Goal: Information Seeking & Learning: Check status

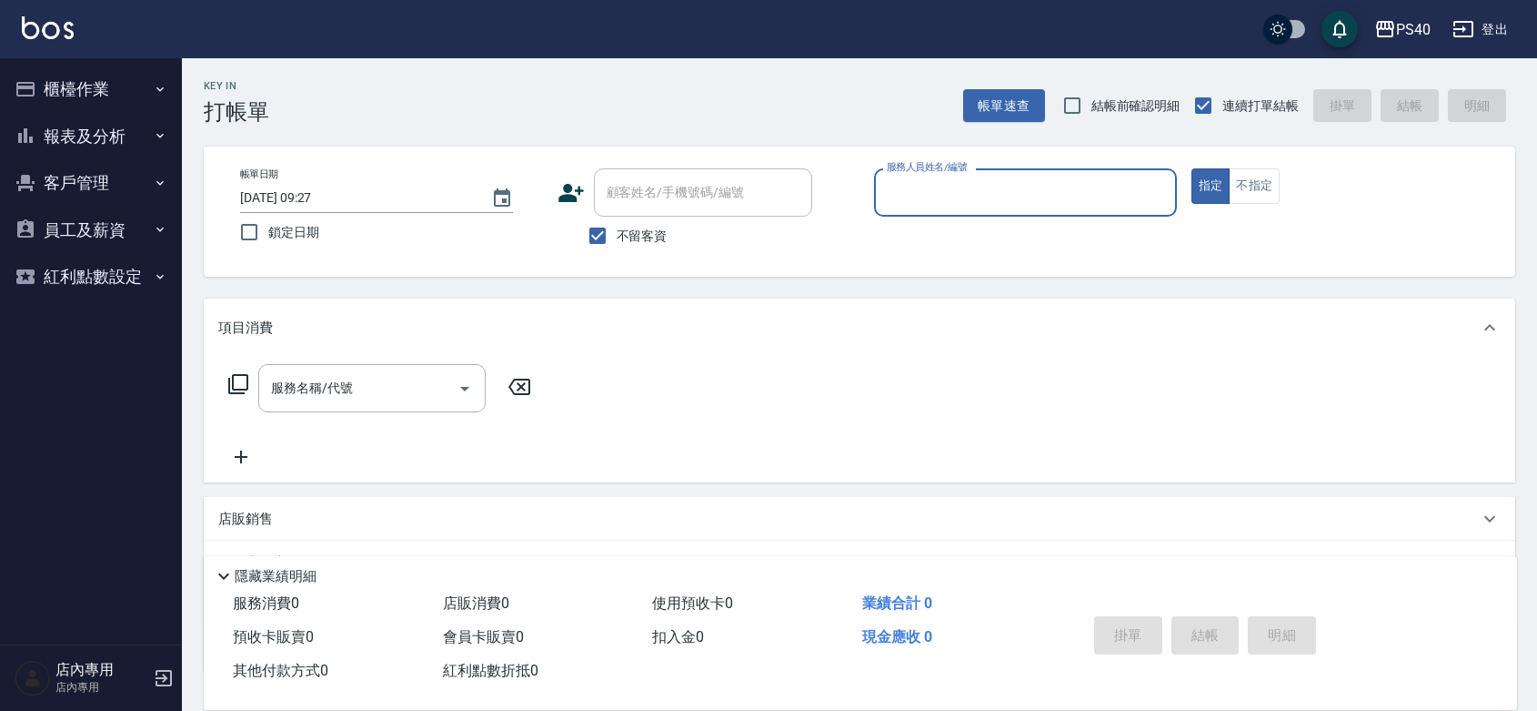
click at [73, 136] on button "報表及分析" at bounding box center [90, 136] width 167 height 47
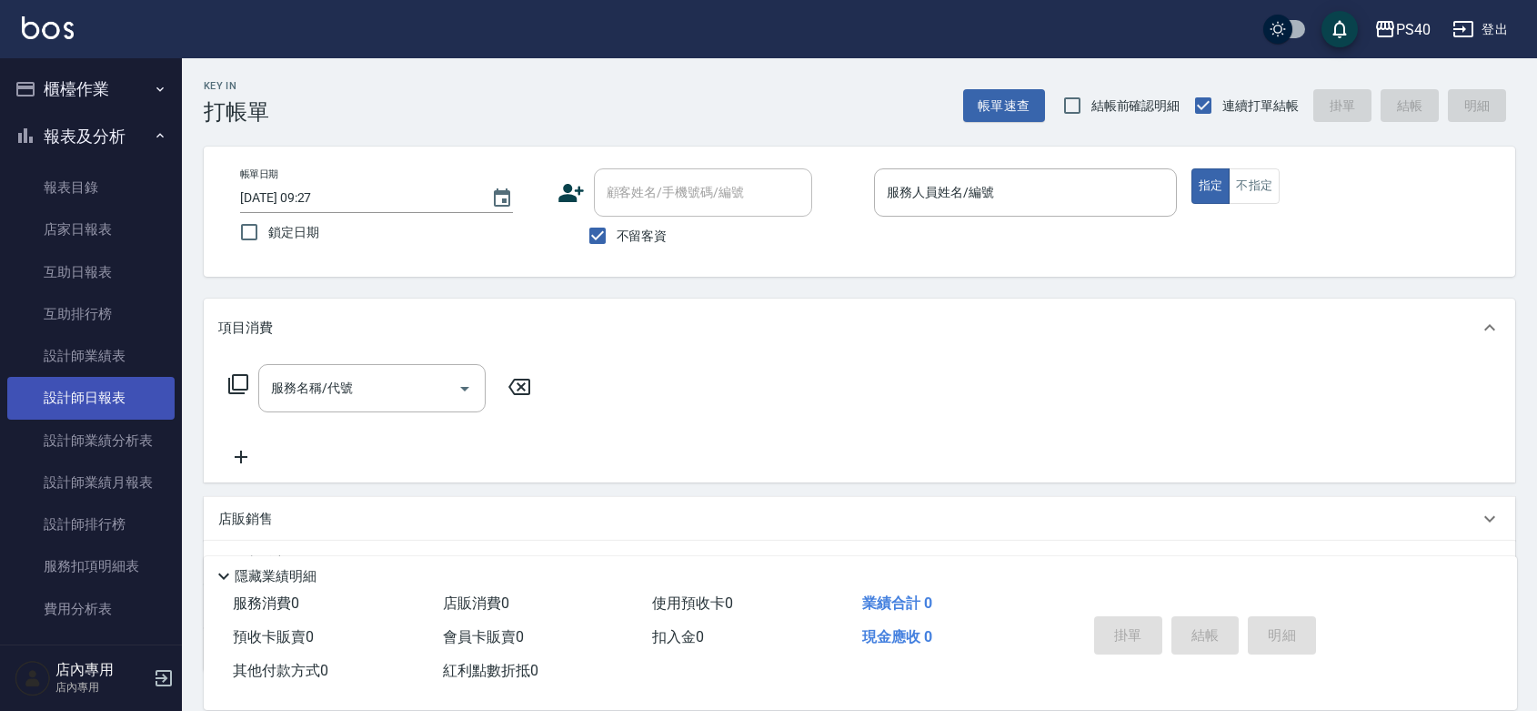
click at [87, 388] on link "設計師日報表" at bounding box center [90, 398] width 167 height 42
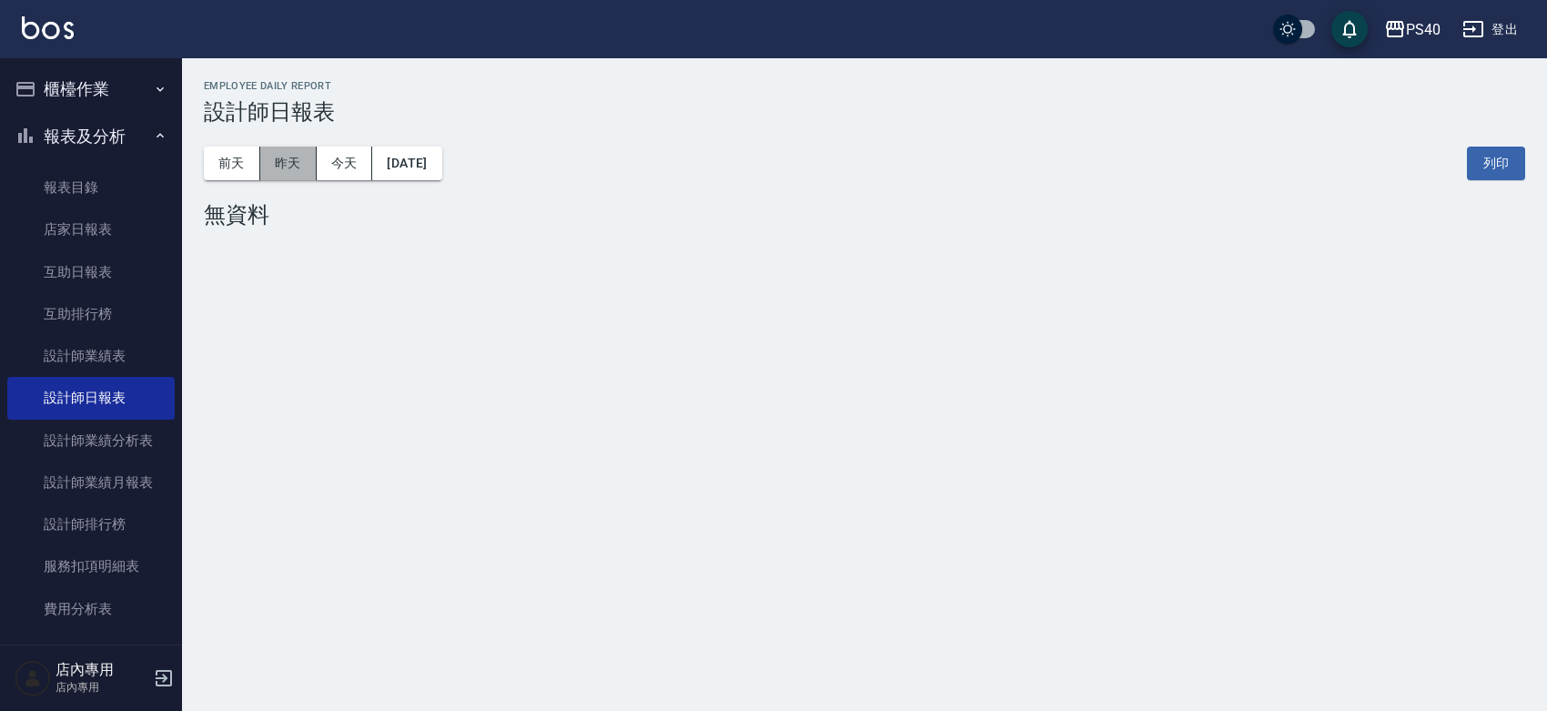
click at [273, 151] on button "昨天" at bounding box center [288, 163] width 56 height 34
